Goal: Task Accomplishment & Management: Use online tool/utility

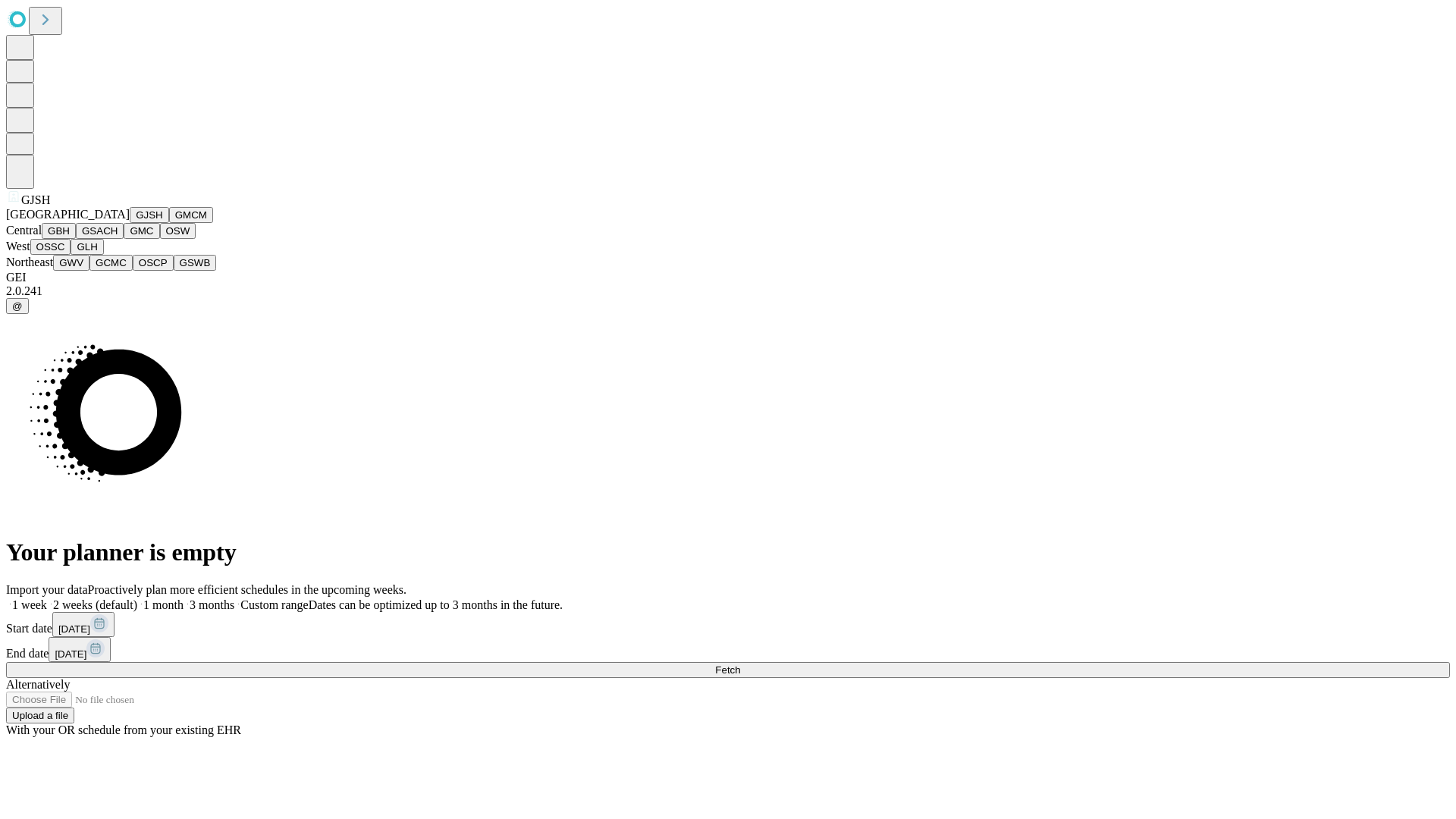
click at [130, 223] on button "GJSH" at bounding box center [149, 214] width 39 height 16
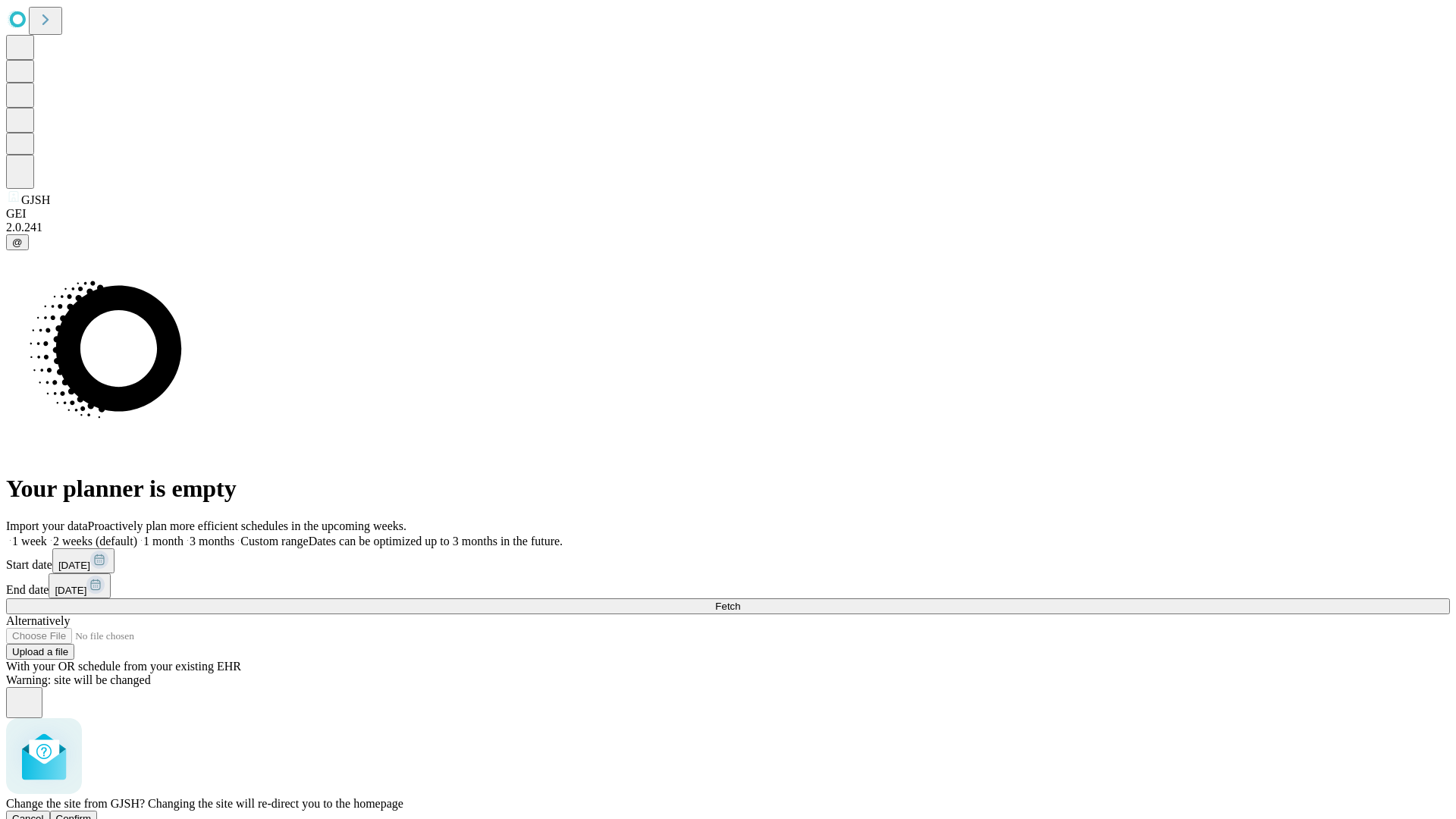
click at [91, 814] on span "Confirm" at bounding box center [73, 819] width 36 height 11
click at [137, 534] on label "2 weeks (default)" at bounding box center [91, 541] width 91 height 13
click at [740, 601] on span "Fetch" at bounding box center [727, 607] width 25 height 11
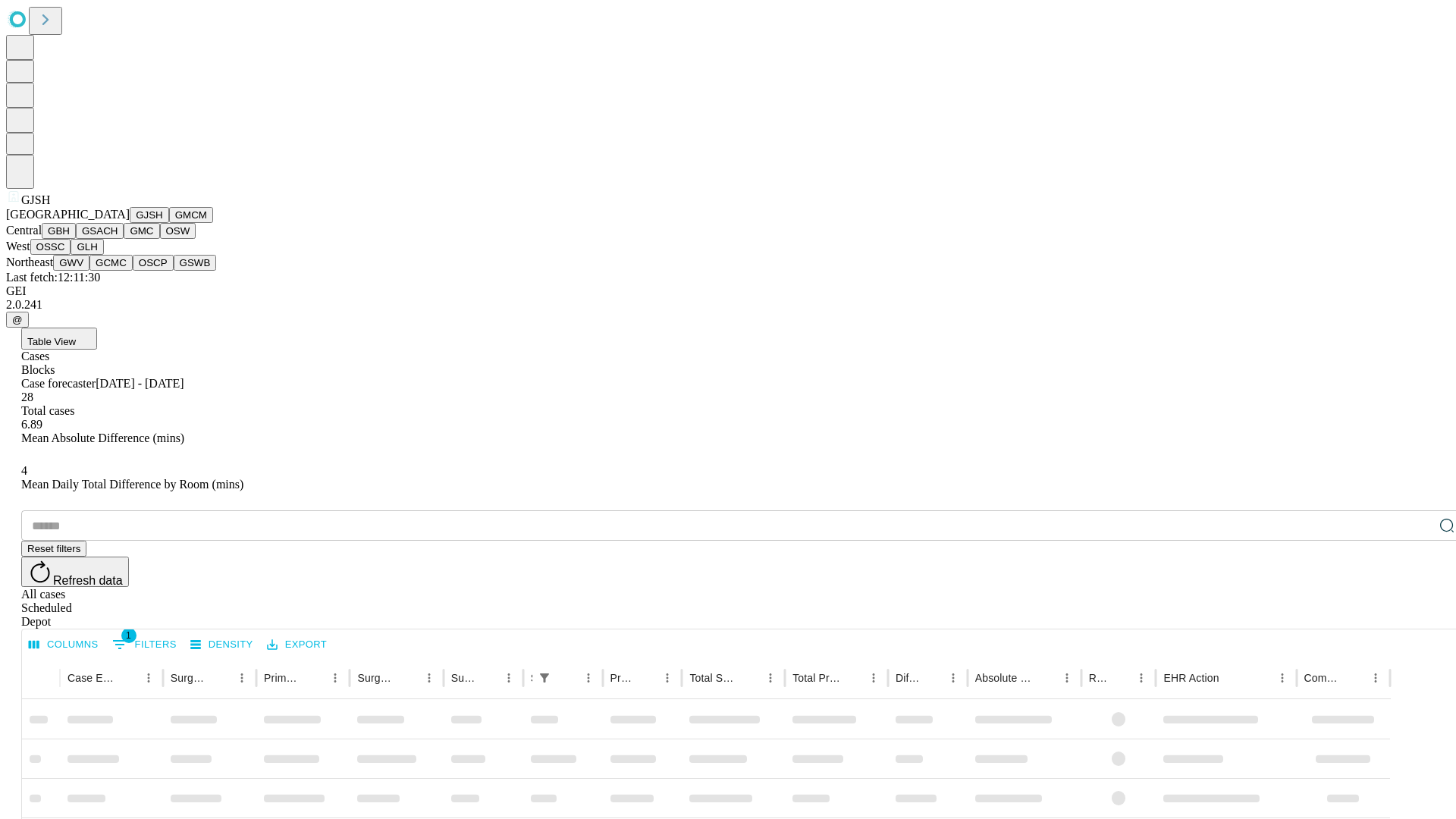
click at [169, 223] on button "GMCM" at bounding box center [191, 214] width 44 height 16
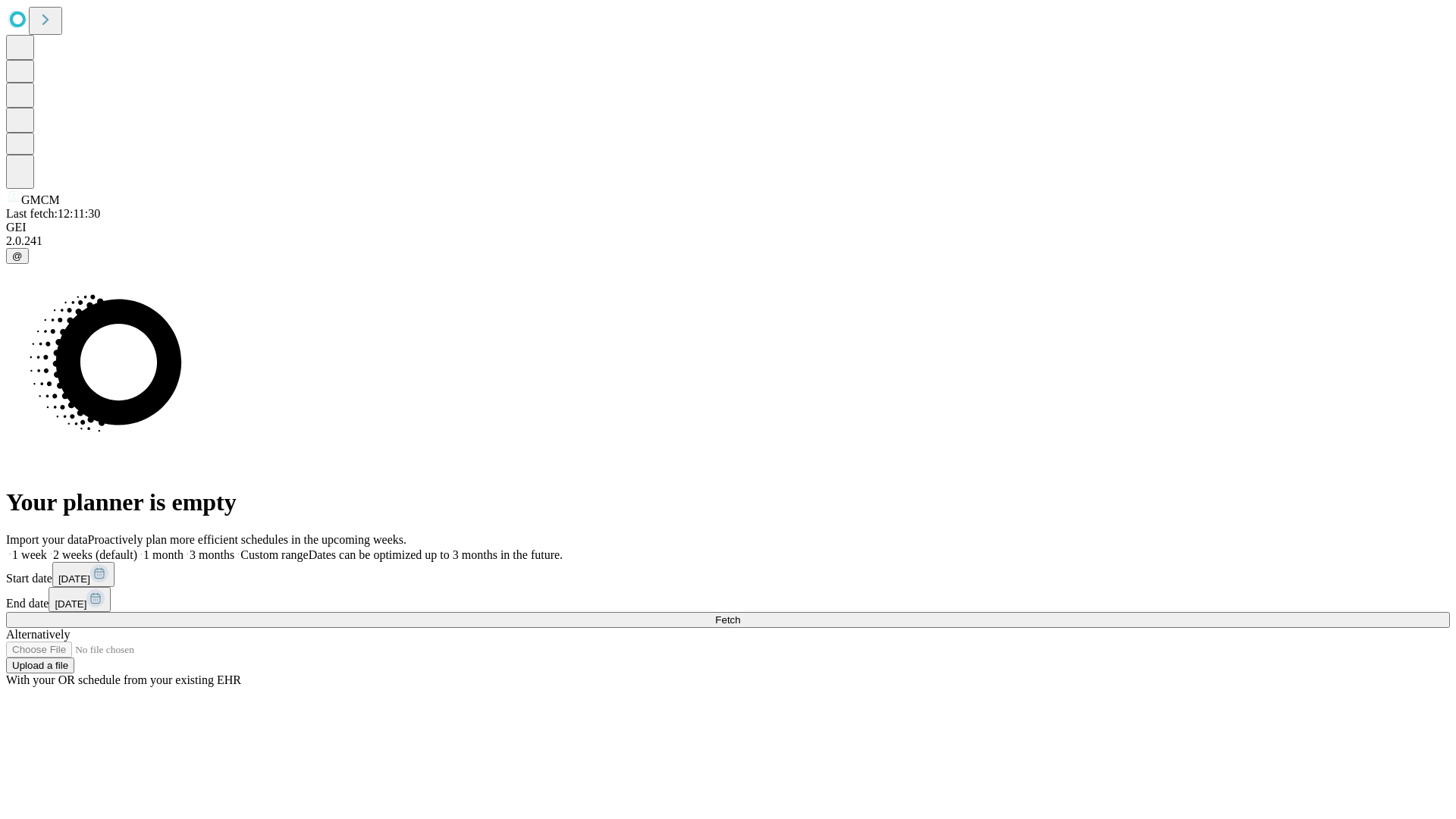
click at [137, 548] on label "2 weeks (default)" at bounding box center [91, 555] width 91 height 13
click at [740, 614] on span "Fetch" at bounding box center [727, 620] width 25 height 11
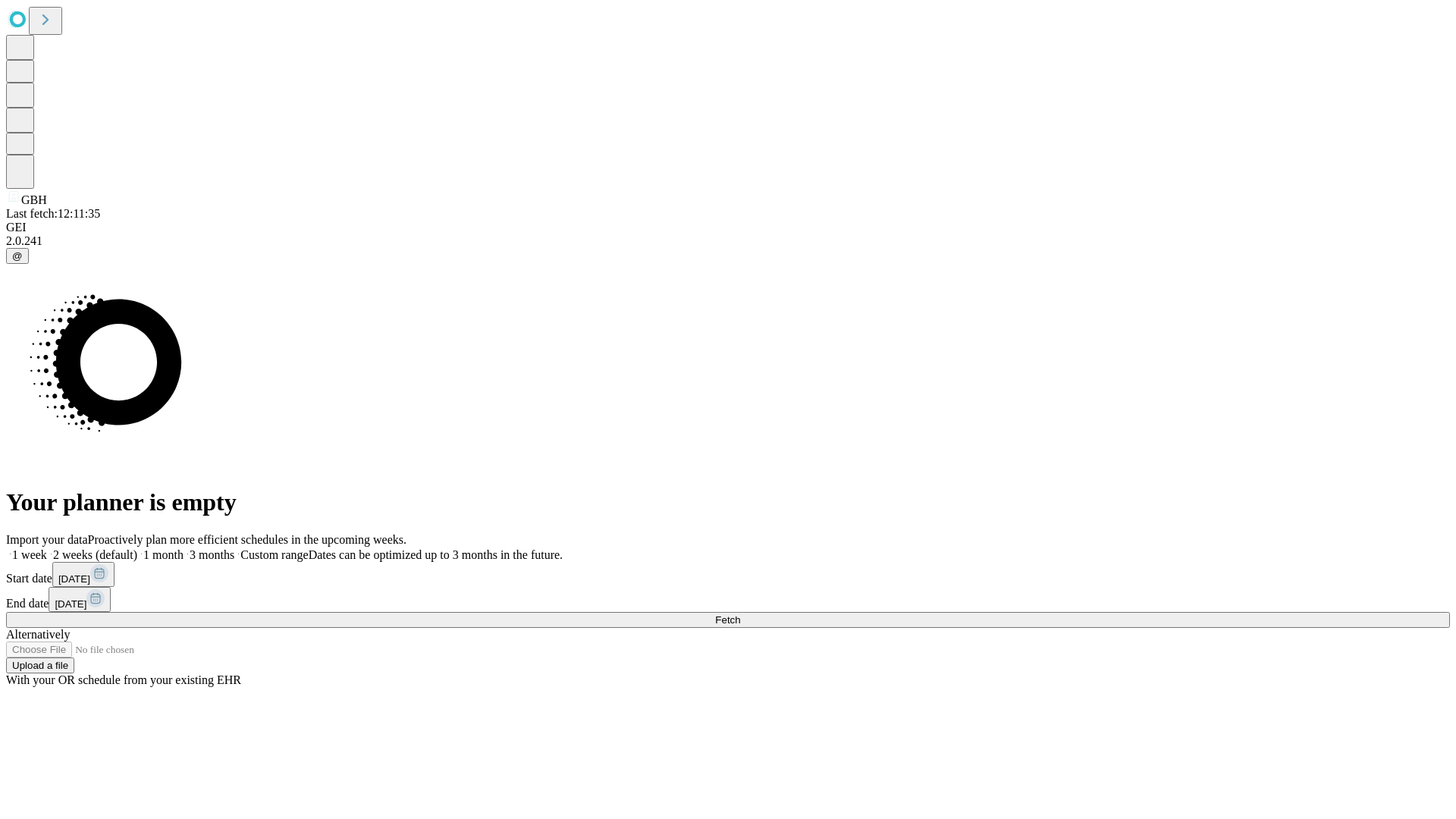
click at [137, 548] on label "2 weeks (default)" at bounding box center [91, 555] width 91 height 13
click at [740, 614] on span "Fetch" at bounding box center [727, 620] width 25 height 11
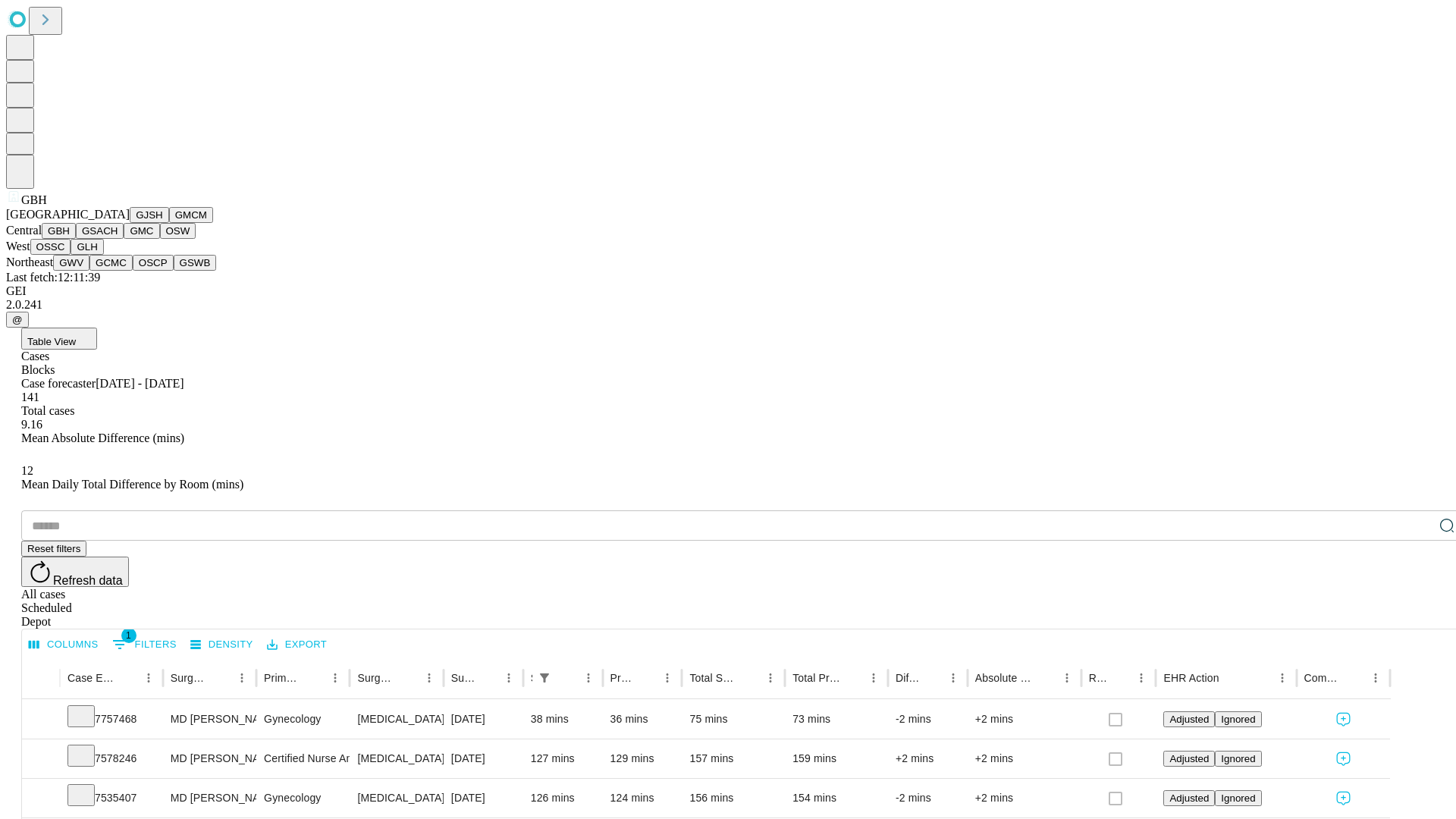
click at [117, 239] on button "GSACH" at bounding box center [100, 231] width 48 height 16
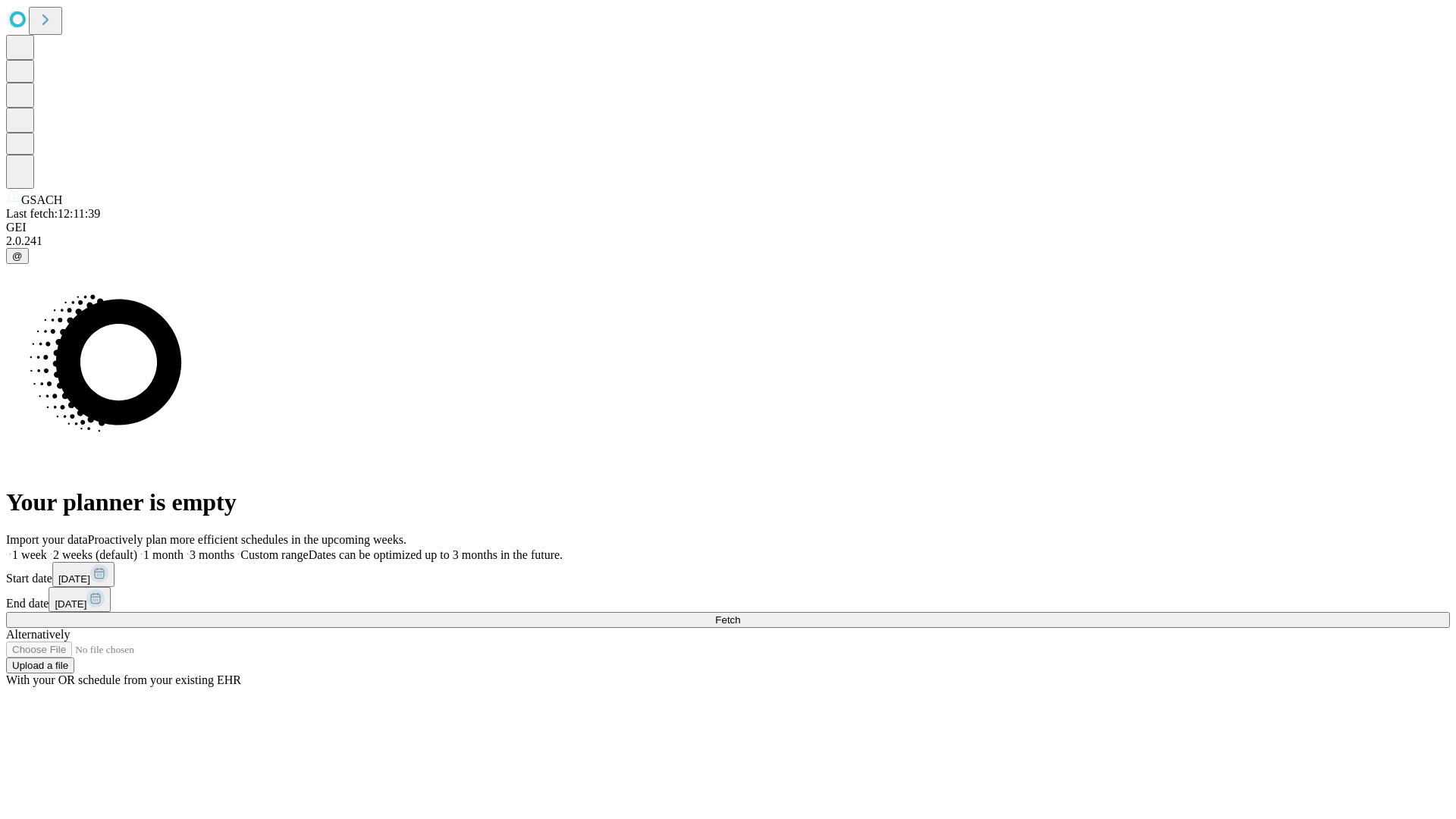
click at [740, 614] on span "Fetch" at bounding box center [727, 620] width 25 height 11
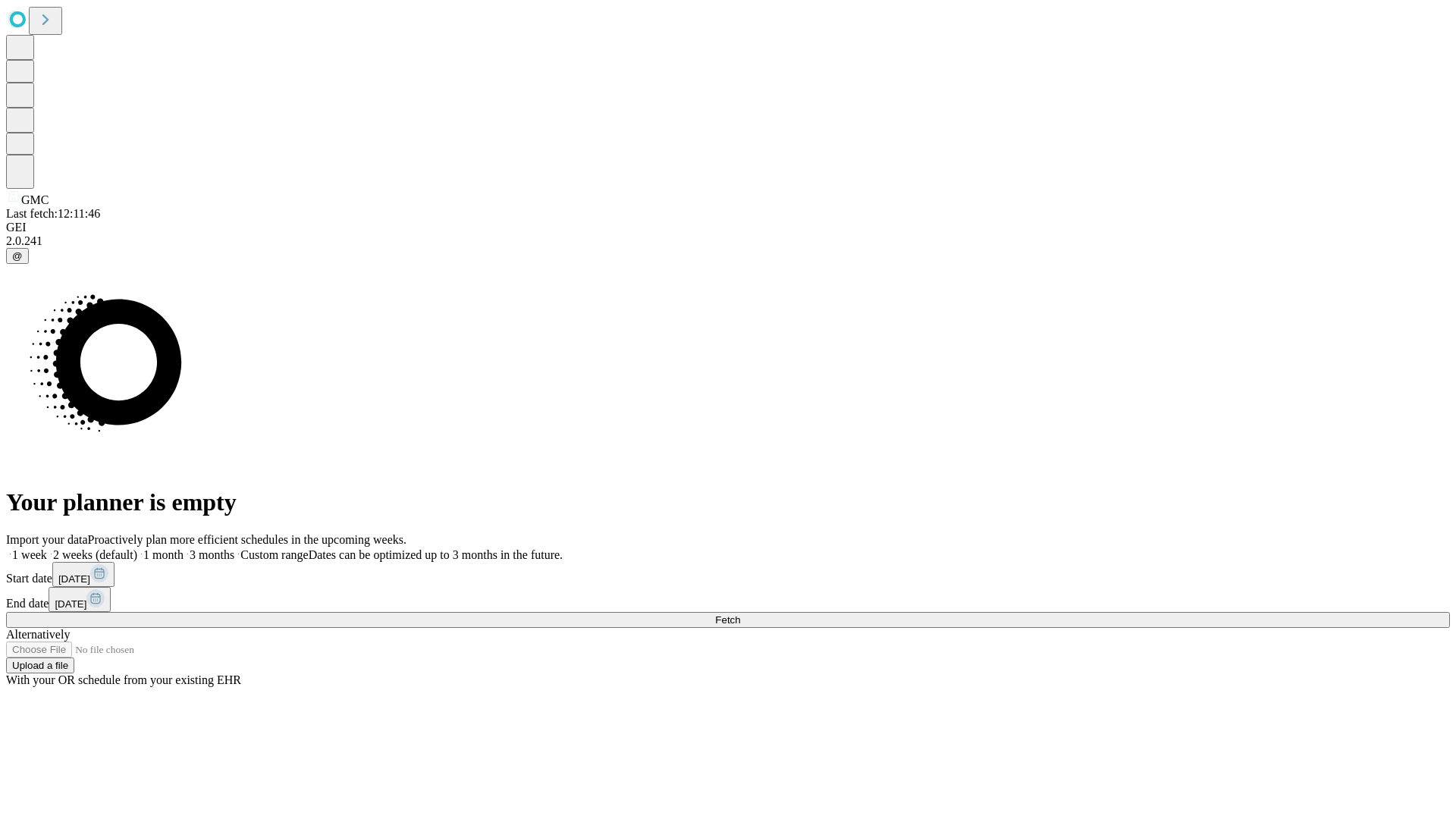
click at [137, 548] on label "2 weeks (default)" at bounding box center [91, 555] width 91 height 13
click at [740, 614] on span "Fetch" at bounding box center [727, 620] width 25 height 11
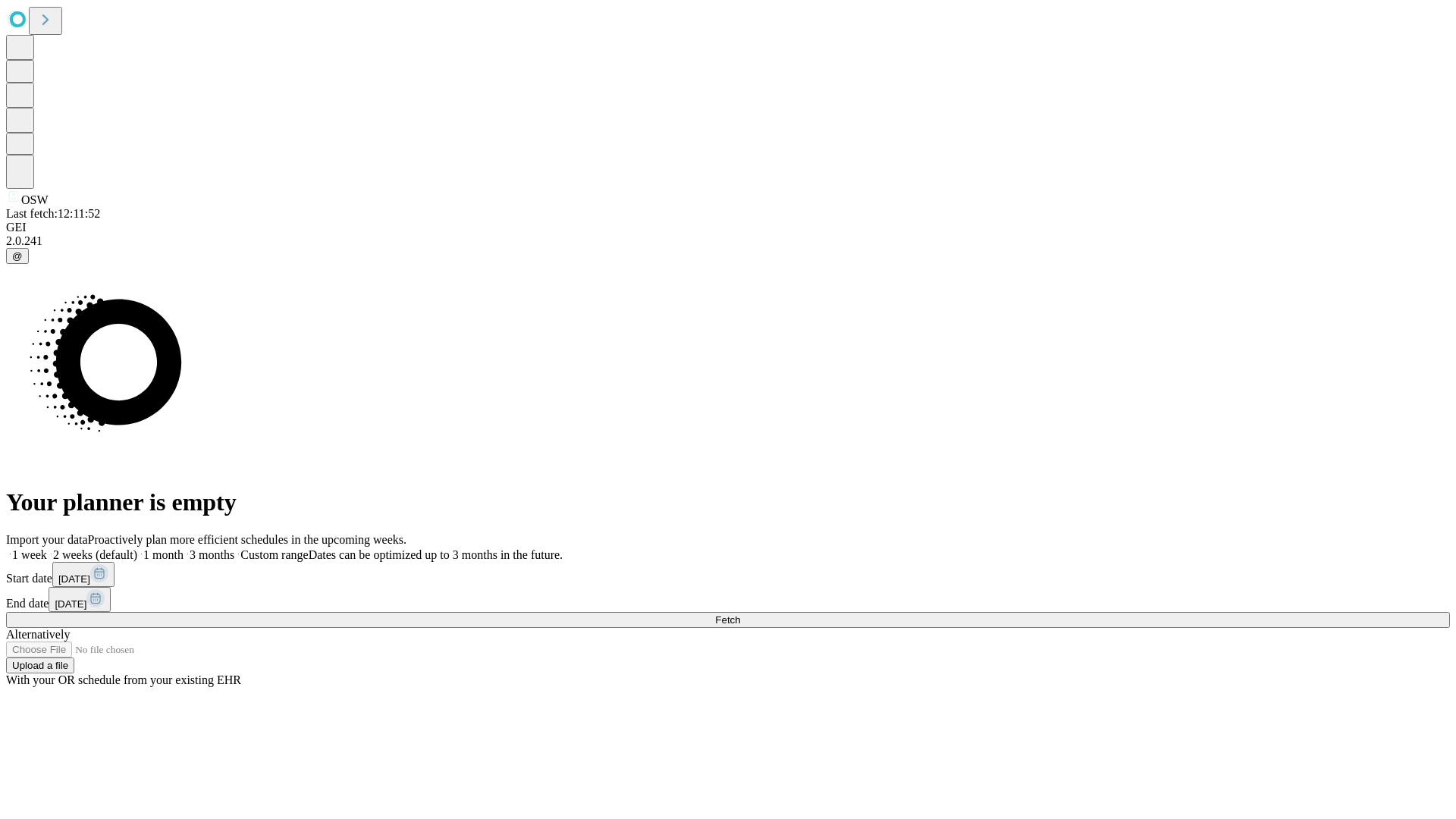
click at [137, 548] on label "2 weeks (default)" at bounding box center [91, 555] width 91 height 13
click at [740, 614] on span "Fetch" at bounding box center [727, 620] width 25 height 11
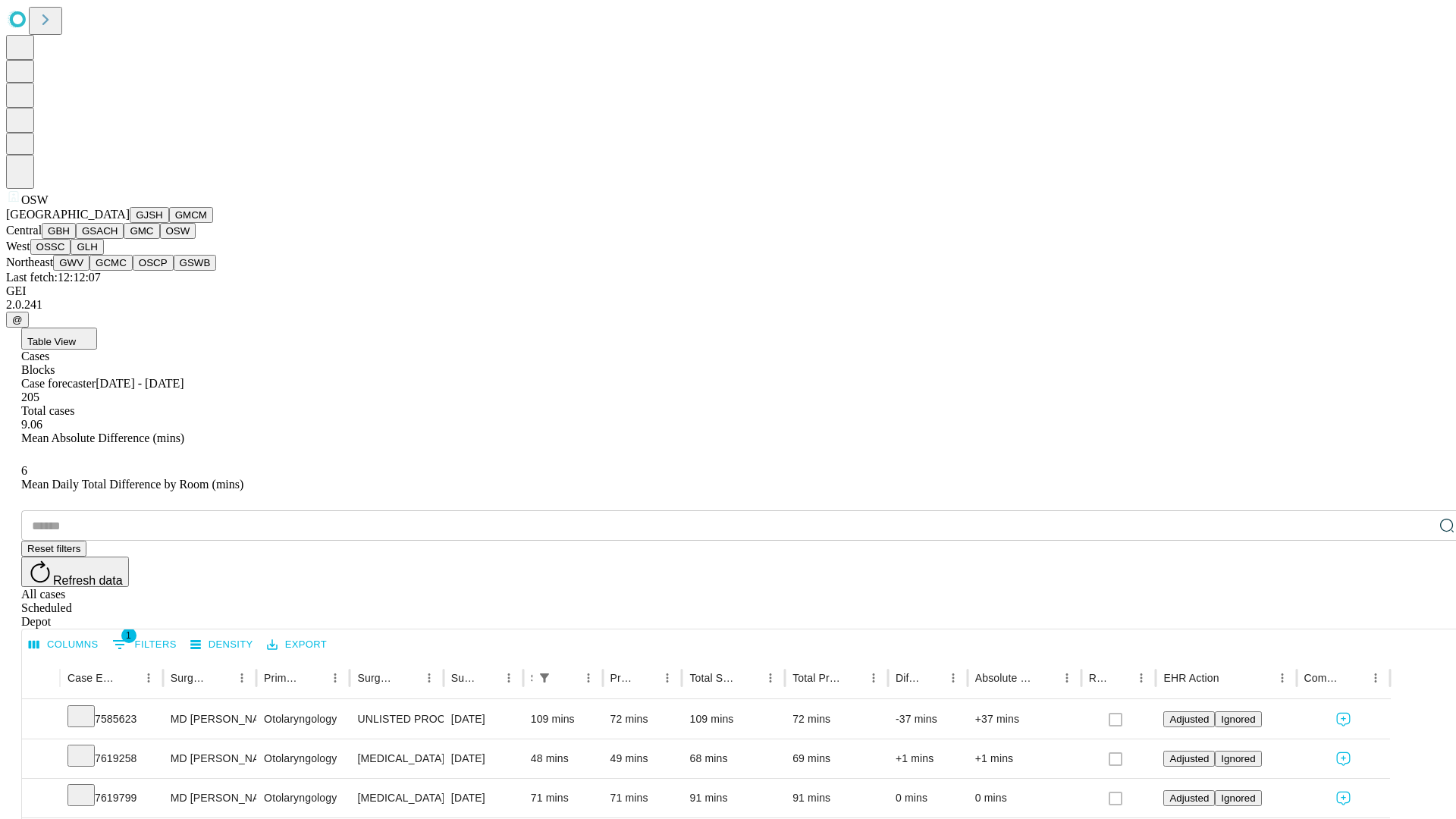
click at [71, 255] on button "OSSC" at bounding box center [50, 246] width 41 height 16
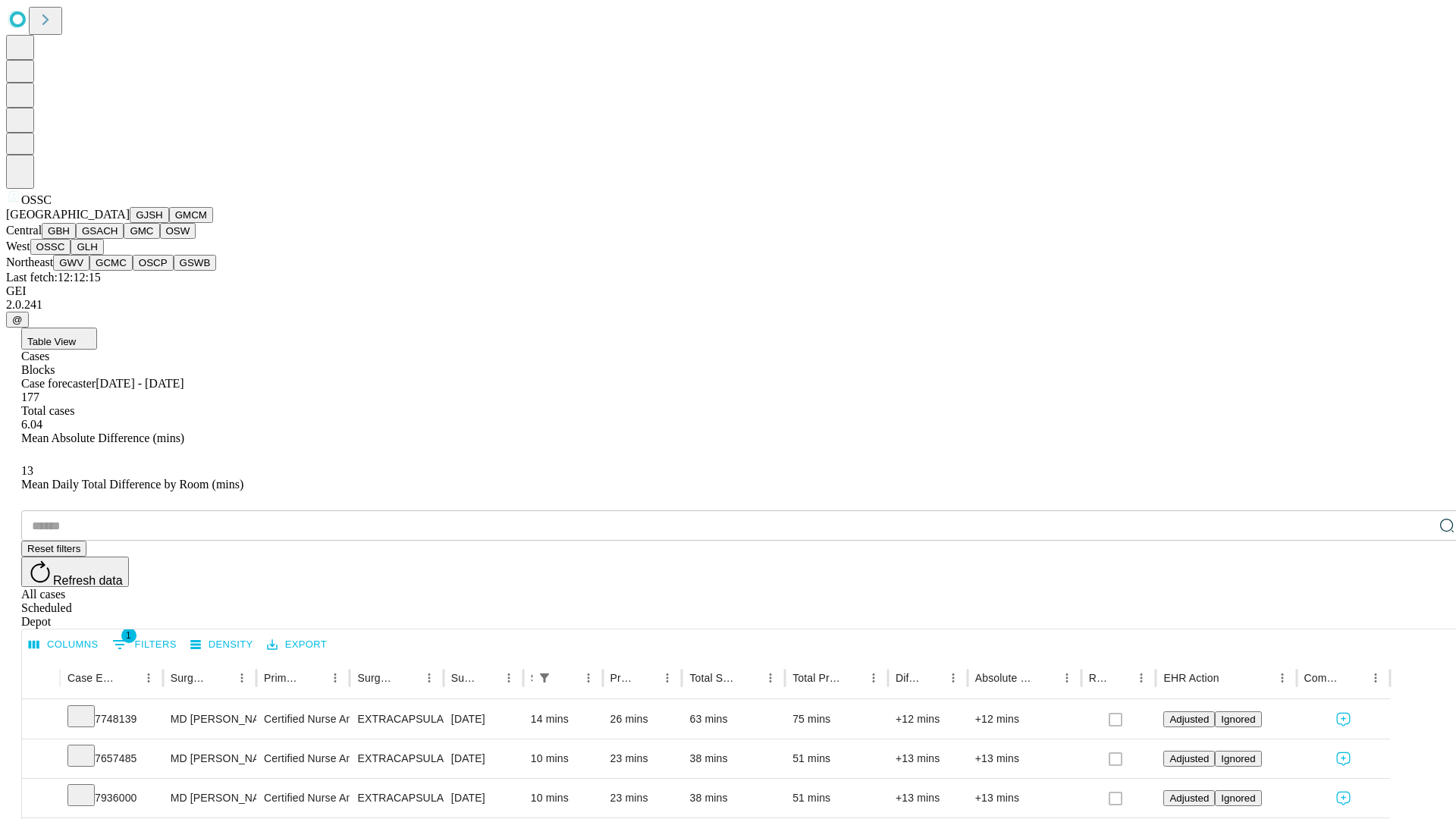
click at [103, 255] on button "GLH" at bounding box center [87, 246] width 33 height 16
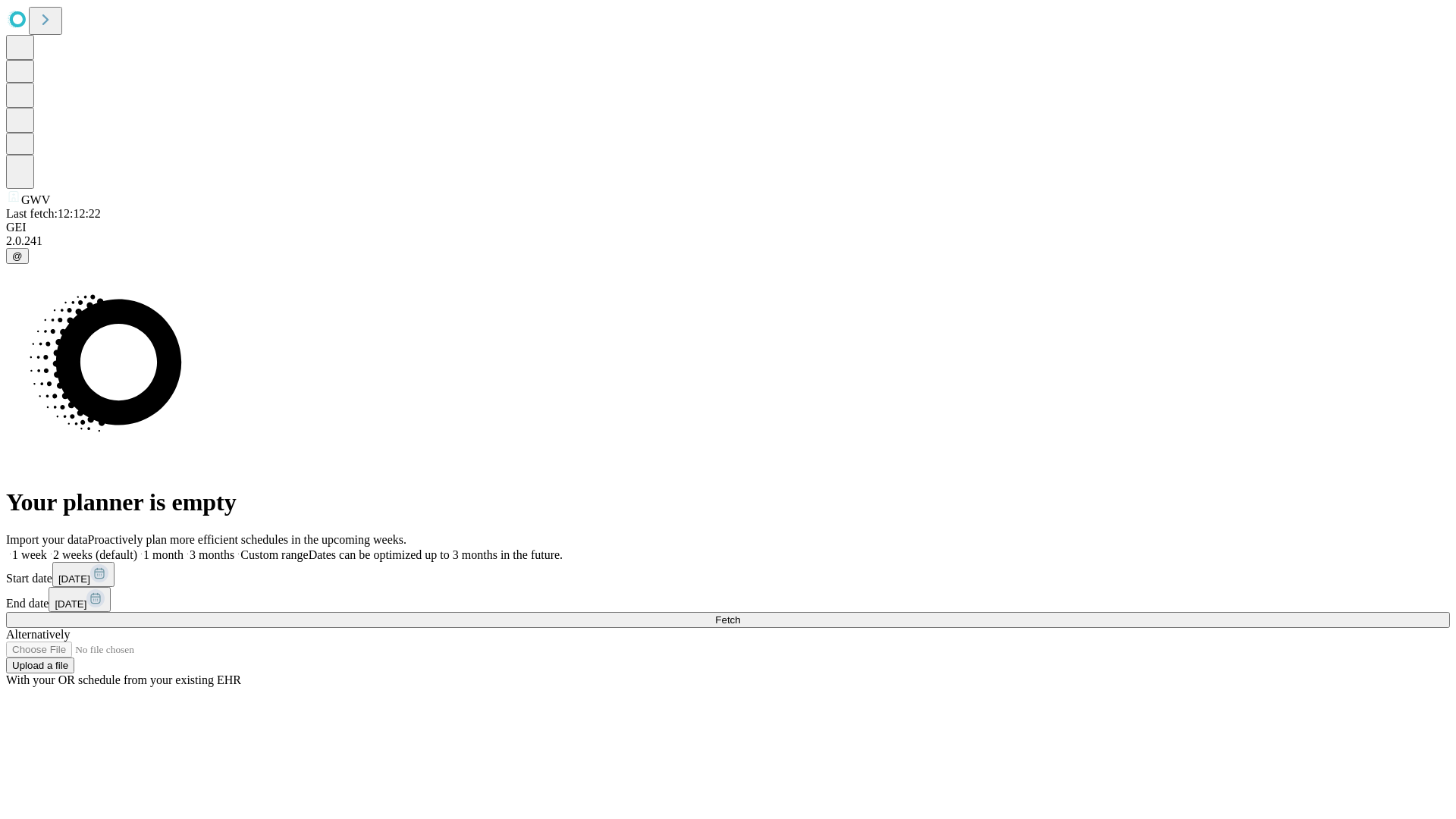
click at [137, 548] on label "2 weeks (default)" at bounding box center [91, 555] width 91 height 13
click at [740, 614] on span "Fetch" at bounding box center [727, 620] width 25 height 11
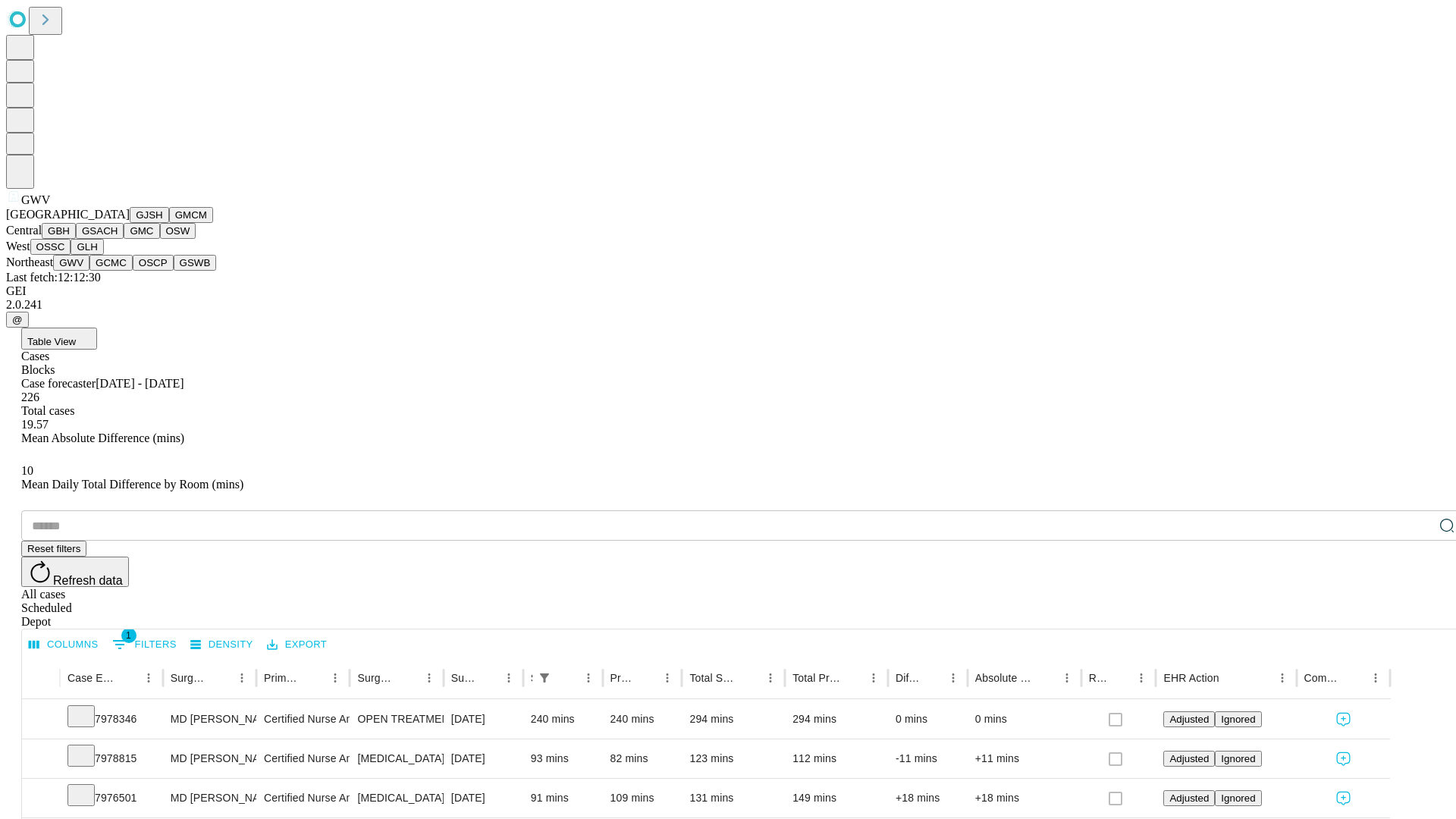
click at [117, 271] on button "GCMC" at bounding box center [111, 263] width 43 height 16
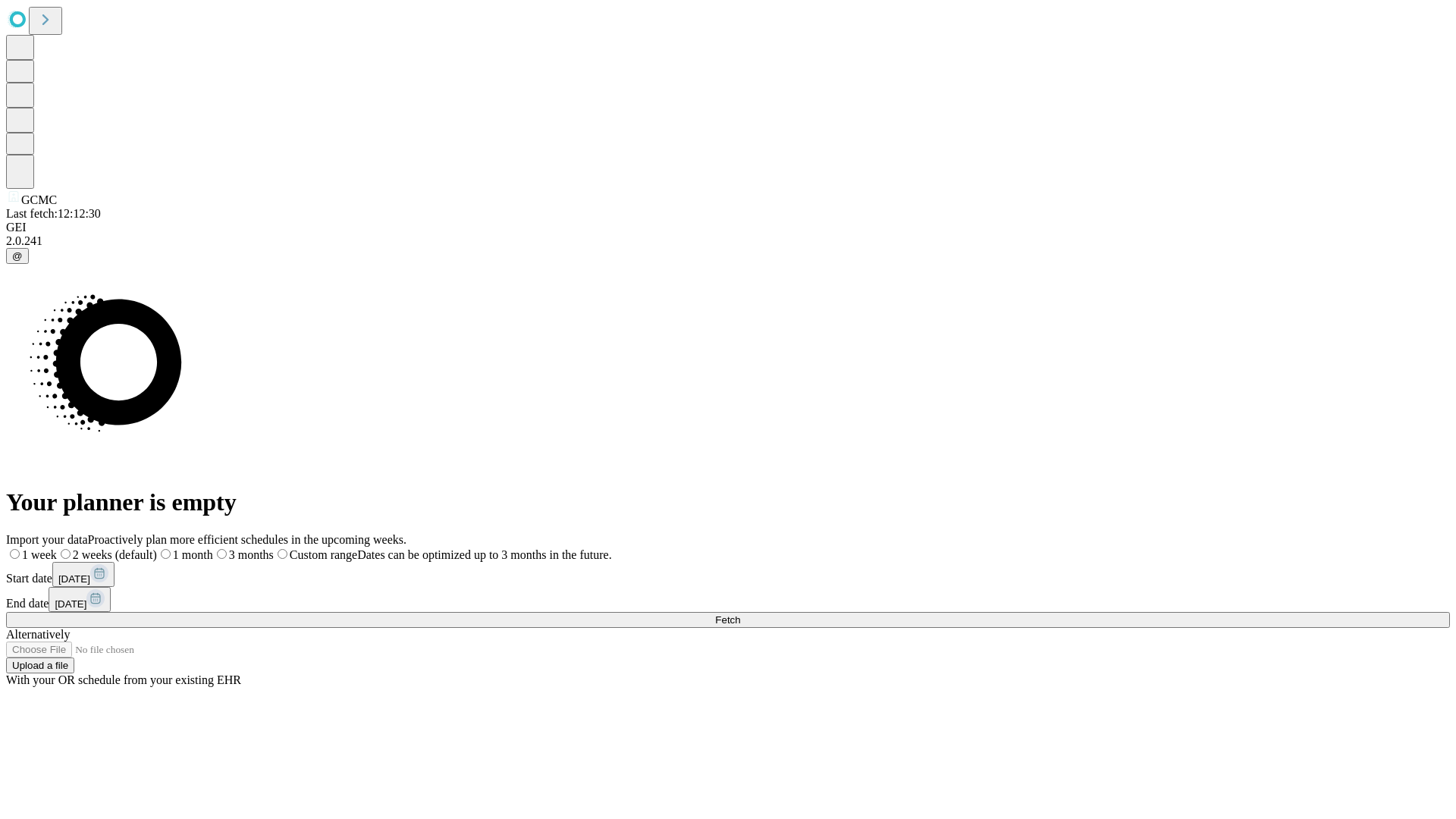
click at [157, 548] on label "2 weeks (default)" at bounding box center [106, 555] width 100 height 13
click at [740, 614] on span "Fetch" at bounding box center [727, 620] width 25 height 11
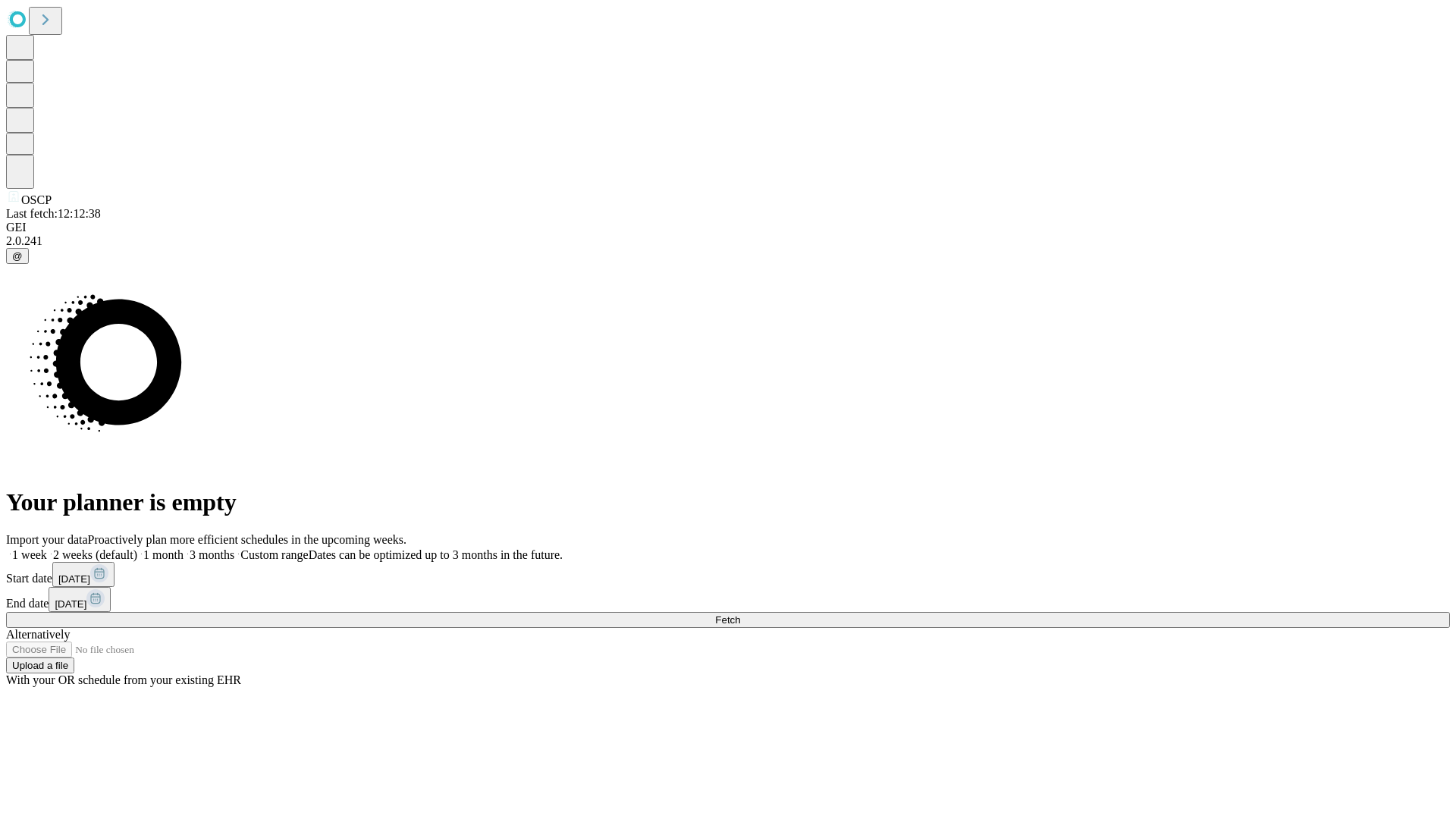
click at [137, 548] on label "2 weeks (default)" at bounding box center [91, 555] width 91 height 13
click at [740, 614] on span "Fetch" at bounding box center [727, 620] width 25 height 11
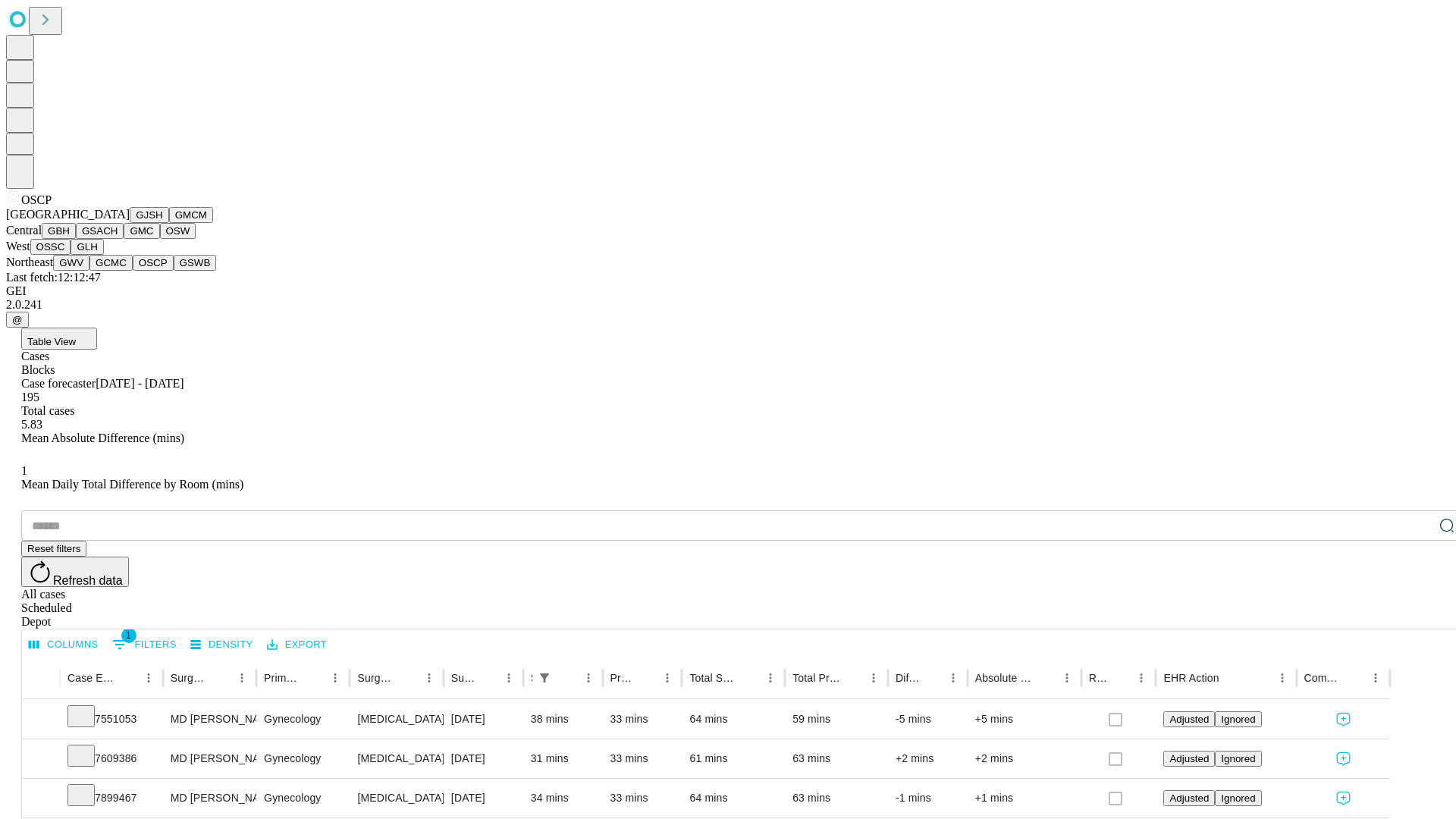
click at [174, 271] on button "GSWB" at bounding box center [195, 263] width 43 height 16
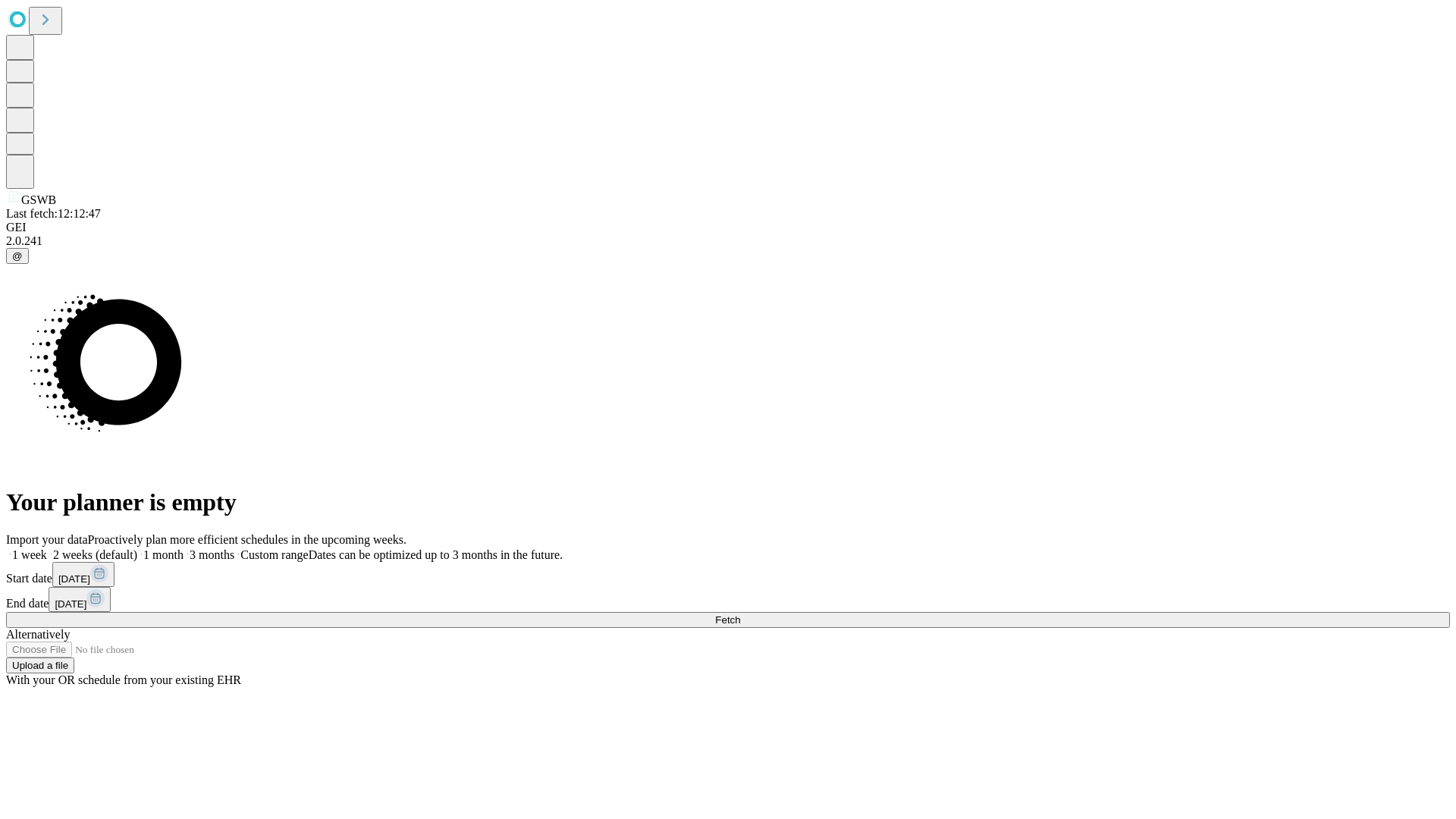
click at [137, 548] on label "2 weeks (default)" at bounding box center [91, 555] width 91 height 13
click at [740, 614] on span "Fetch" at bounding box center [727, 620] width 25 height 11
